Goal: Task Accomplishment & Management: Use online tool/utility

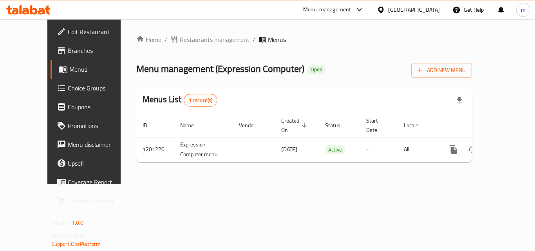
click at [351, 8] on div "Menu-management" at bounding box center [327, 9] width 48 height 9
click at [306, 66] on div "Restaurant-Management" at bounding box center [317, 68] width 61 height 9
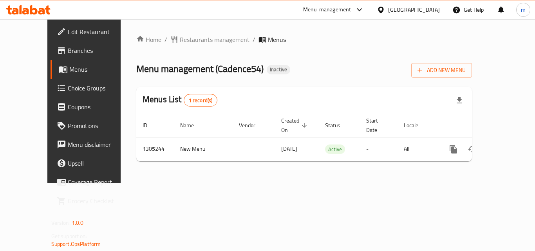
click at [351, 8] on div "Menu-management" at bounding box center [327, 9] width 48 height 9
click at [298, 64] on div "Restaurant-Management" at bounding box center [322, 68] width 61 height 9
click at [353, 4] on div "Menu-management" at bounding box center [334, 9] width 74 height 19
click at [351, 11] on div "Menu-management" at bounding box center [327, 9] width 48 height 9
click at [331, 67] on div "Restaurant-Management" at bounding box center [322, 68] width 61 height 9
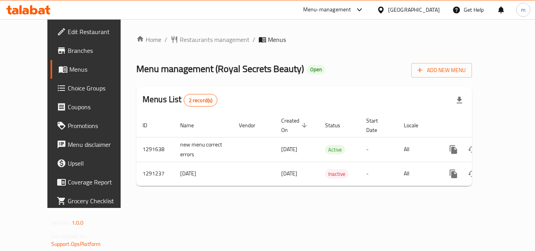
click at [343, 8] on div "Menu-management" at bounding box center [327, 9] width 48 height 9
click at [316, 67] on div "Restaurant-Management" at bounding box center [322, 68] width 61 height 9
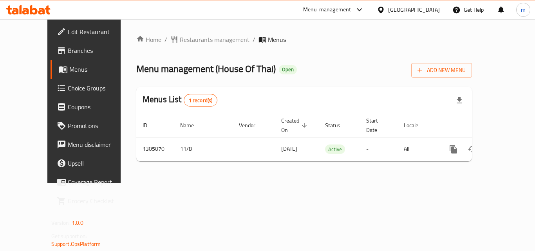
click at [350, 6] on div "Menu-management" at bounding box center [327, 9] width 48 height 9
click at [293, 65] on div "Restaurant-Management" at bounding box center [285, 68] width 61 height 9
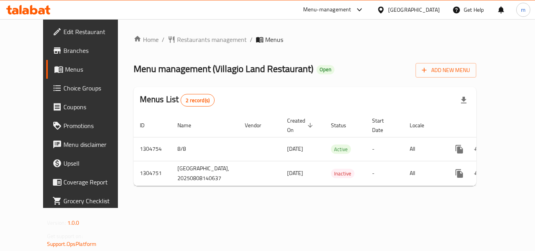
click at [361, 3] on div "Menu-management" at bounding box center [334, 9] width 74 height 19
click at [351, 6] on div "Menu-management" at bounding box center [327, 9] width 48 height 9
click at [330, 66] on div "Restaurant-Management" at bounding box center [319, 68] width 61 height 9
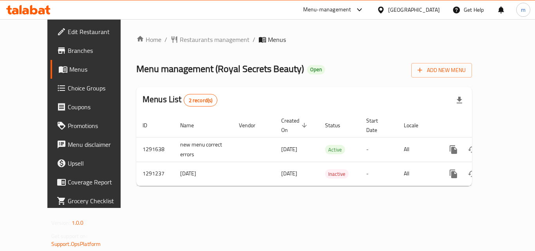
click at [351, 7] on div "Menu-management" at bounding box center [327, 9] width 48 height 9
click at [309, 66] on div "Restaurant-Management" at bounding box center [322, 68] width 61 height 9
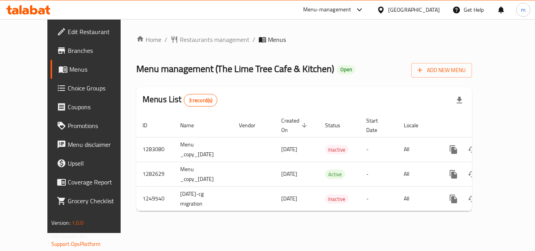
click at [323, 4] on div "Menu-management" at bounding box center [334, 9] width 74 height 19
click at [317, 8] on div "Menu-management" at bounding box center [327, 9] width 48 height 9
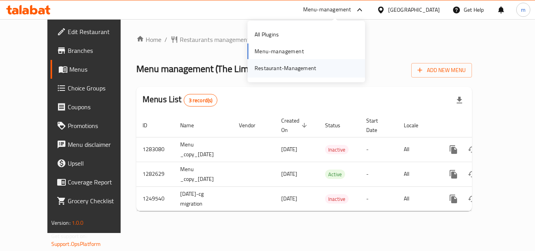
click at [260, 64] on div "Restaurant-Management" at bounding box center [285, 68] width 61 height 9
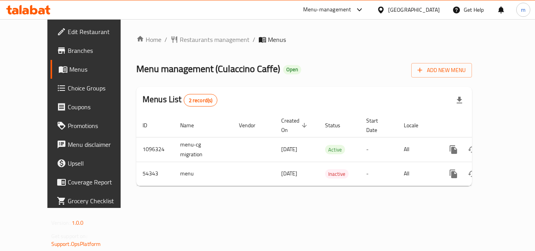
click at [351, 9] on div "Menu-management" at bounding box center [327, 9] width 48 height 9
click at [322, 63] on div "Restaurant-Management" at bounding box center [322, 68] width 74 height 18
click at [351, 9] on div "Menu-management" at bounding box center [327, 9] width 48 height 9
click at [306, 61] on div "Restaurant-Management" at bounding box center [323, 68] width 74 height 18
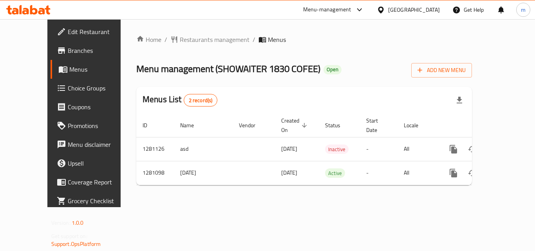
click at [362, 4] on div "Menu-management" at bounding box center [334, 9] width 74 height 19
click at [351, 6] on div "Menu-management" at bounding box center [327, 9] width 48 height 9
click at [314, 64] on div "Restaurant-Management" at bounding box center [317, 68] width 61 height 9
click at [322, 7] on div "Menu-management" at bounding box center [327, 9] width 48 height 9
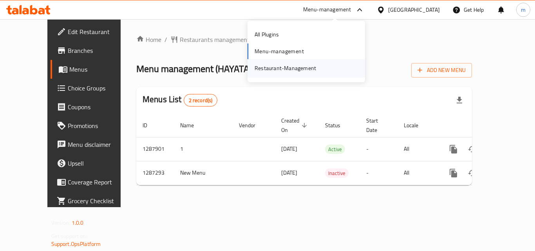
click at [294, 62] on div "Restaurant-Management" at bounding box center [285, 68] width 74 height 18
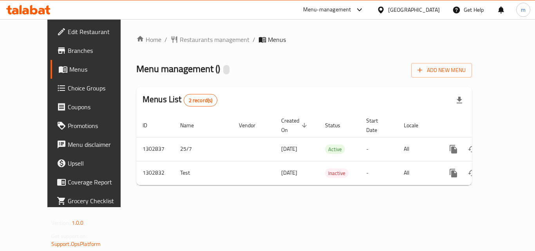
drag, startPoint x: 0, startPoint y: 0, endPoint x: 319, endPoint y: 7, distance: 318.9
click at [319, 6] on div "Menu-management" at bounding box center [327, 9] width 48 height 9
click at [313, 67] on div "Restaurant-Management" at bounding box center [285, 68] width 61 height 9
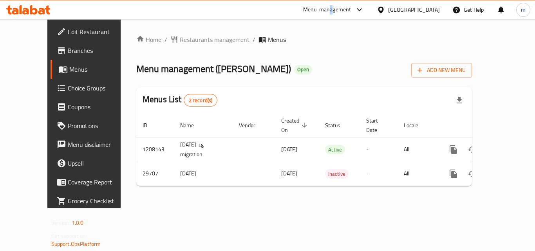
drag, startPoint x: 0, startPoint y: 0, endPoint x: 364, endPoint y: 7, distance: 363.9
click at [351, 7] on div "Menu-management" at bounding box center [327, 9] width 48 height 9
click at [323, 67] on div "Restaurant-Management" at bounding box center [317, 68] width 61 height 9
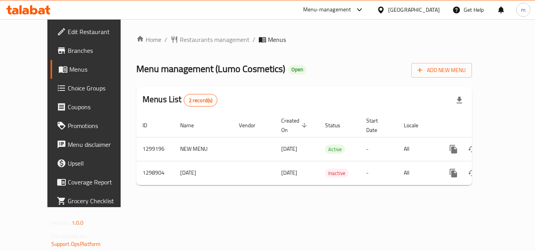
click at [371, 2] on div "Menu-management" at bounding box center [334, 9] width 74 height 19
click at [371, 5] on div "Menu-management" at bounding box center [334, 9] width 74 height 19
click at [351, 9] on div "Menu-management" at bounding box center [327, 9] width 48 height 9
click at [323, 64] on div "Restaurant-Management" at bounding box center [322, 68] width 61 height 9
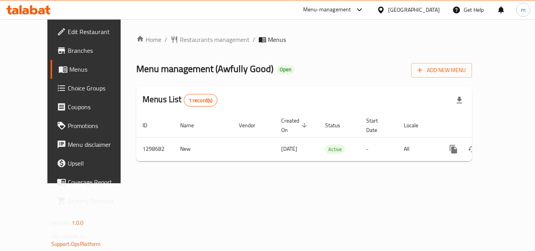
click at [351, 7] on div "Menu-management" at bounding box center [327, 9] width 48 height 9
click at [319, 64] on div "Restaurant-Management" at bounding box center [322, 68] width 61 height 9
